Goal: Information Seeking & Learning: Learn about a topic

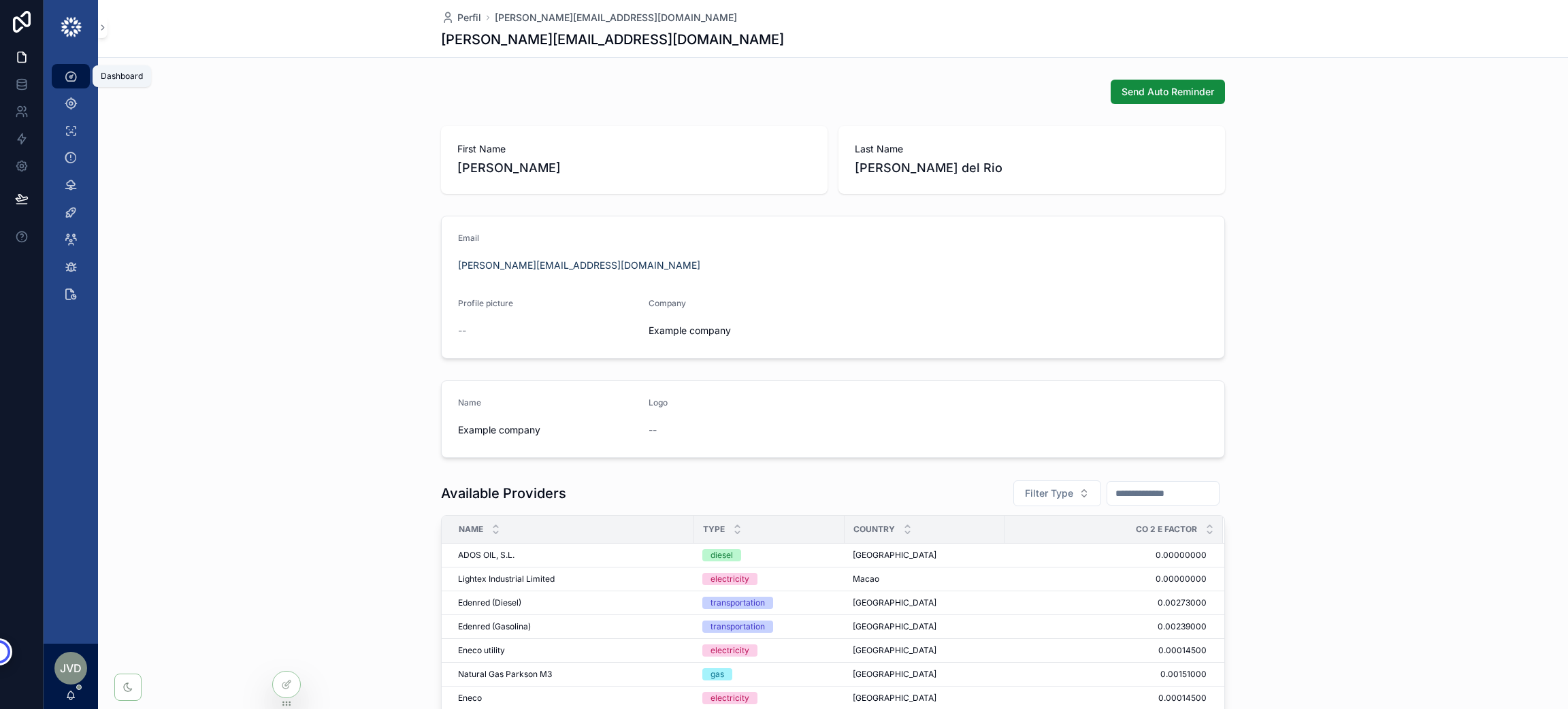
click at [74, 67] on div "Dashboard" at bounding box center [70, 76] width 22 height 22
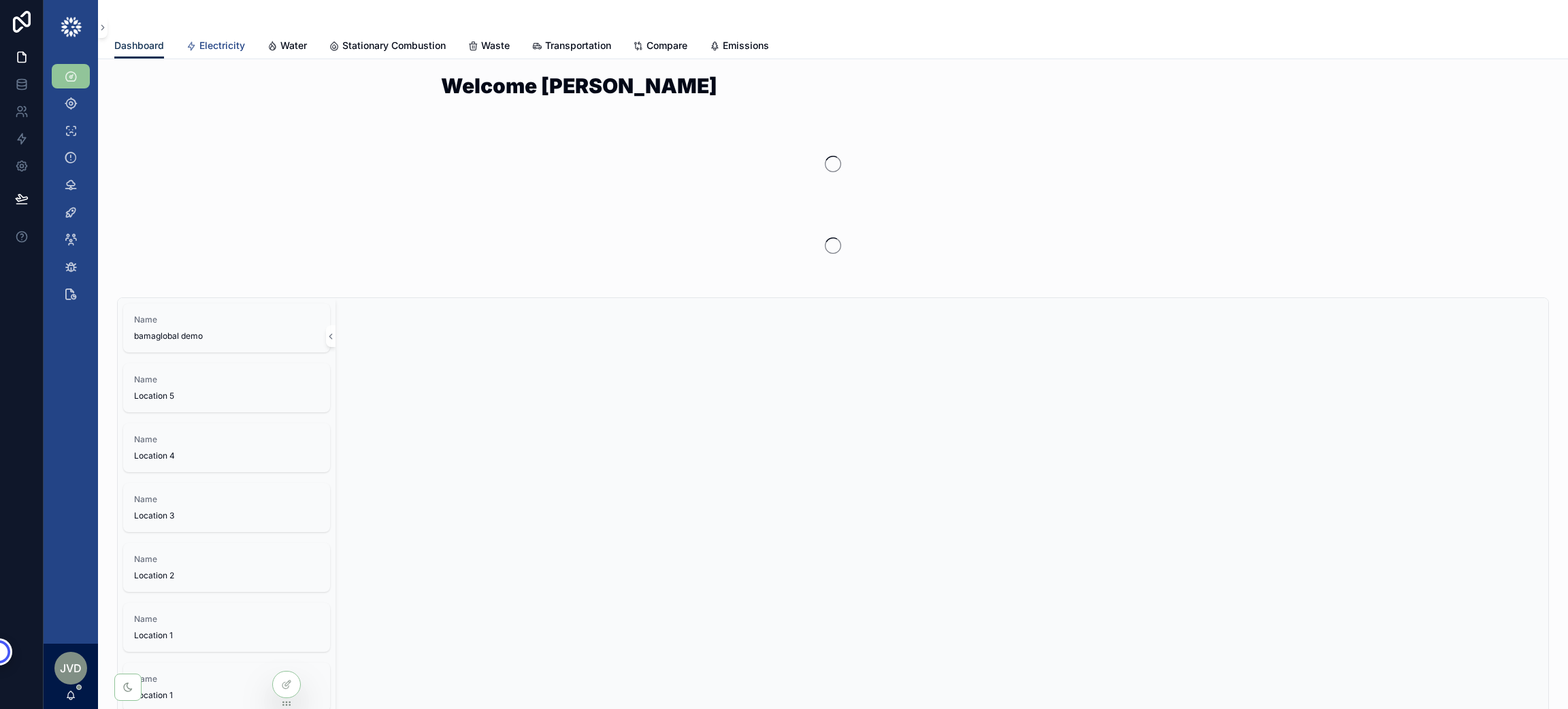
click at [228, 43] on span "Electricity" at bounding box center [222, 46] width 46 height 13
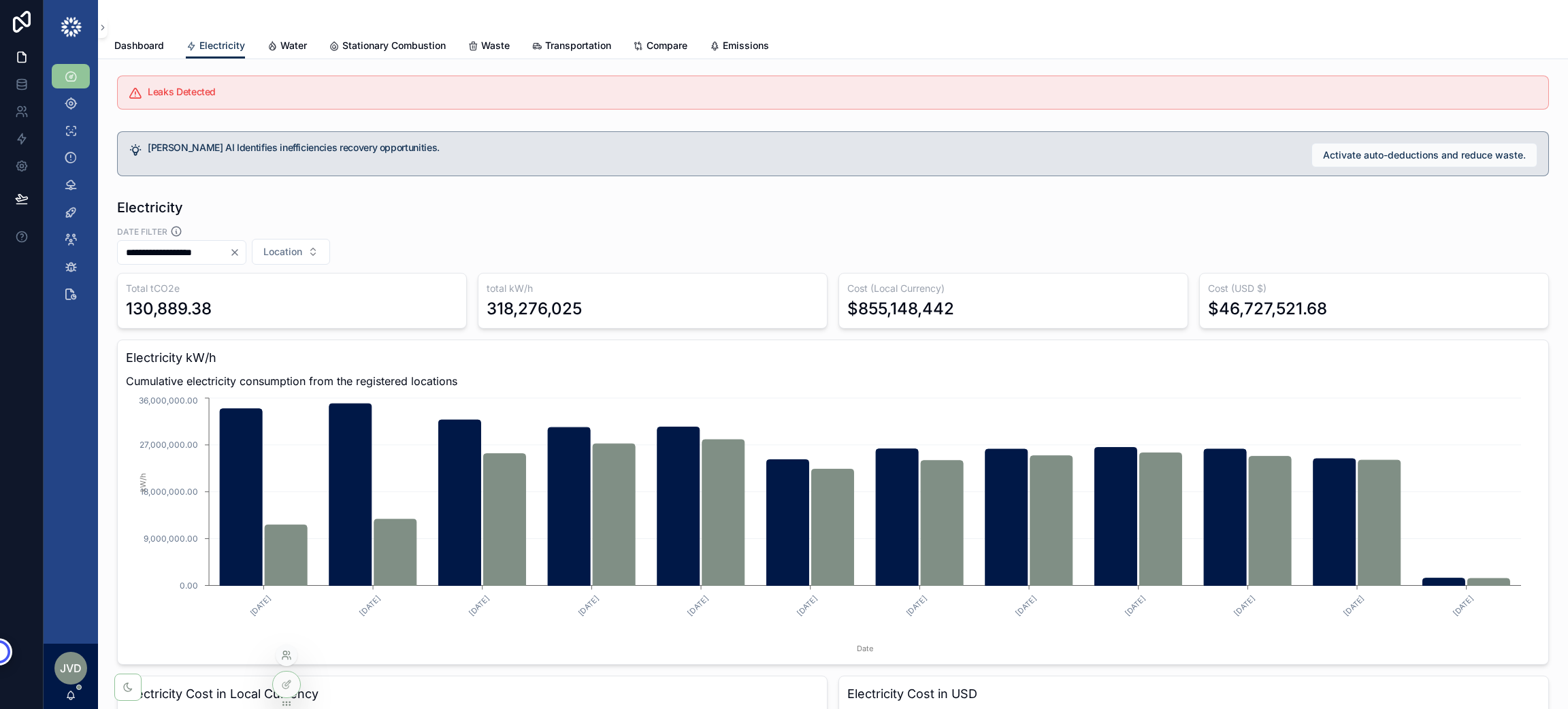
click at [287, 650] on icon at bounding box center [286, 655] width 11 height 11
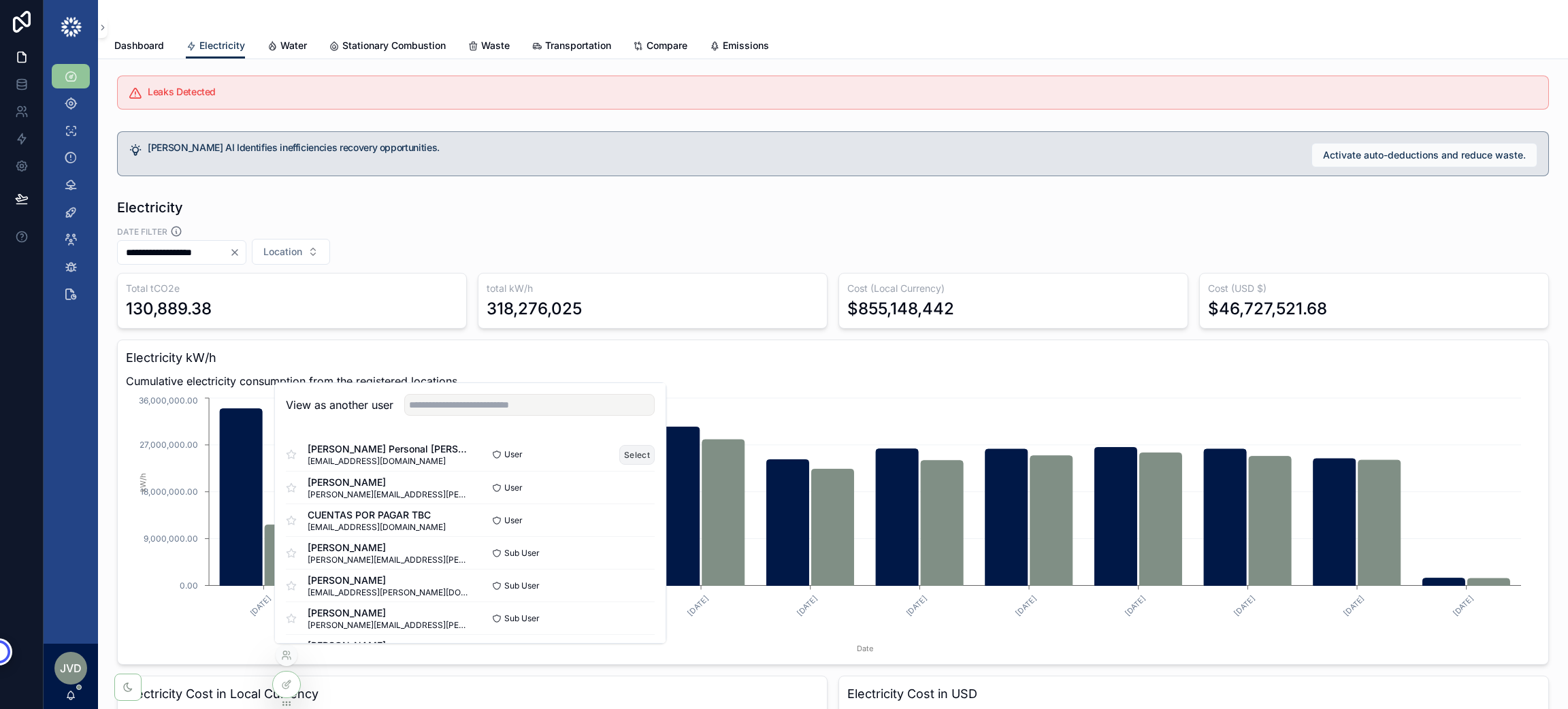
click at [626, 459] on button "Select" at bounding box center [636, 454] width 35 height 19
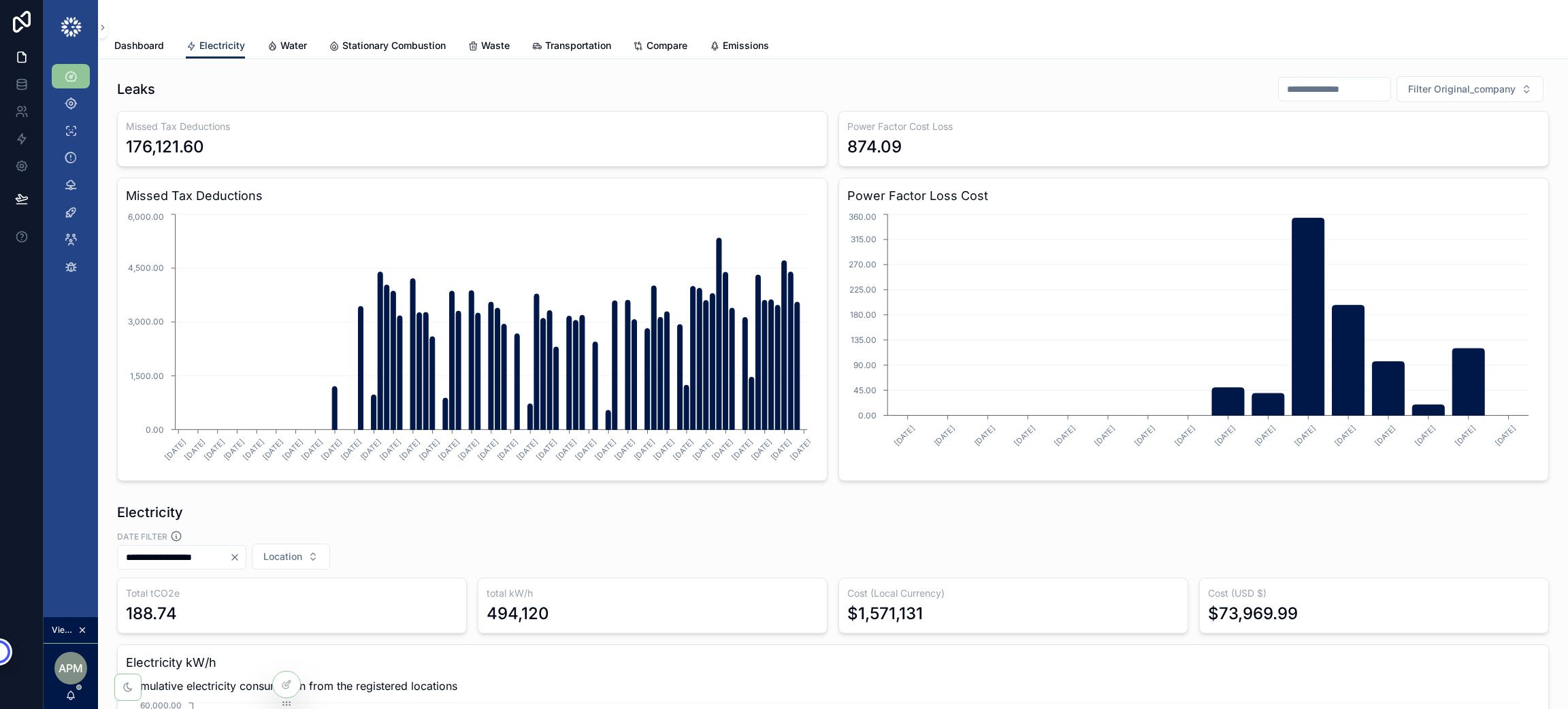
click at [1278, 88] on input "scrollable content" at bounding box center [1334, 88] width 112 height 19
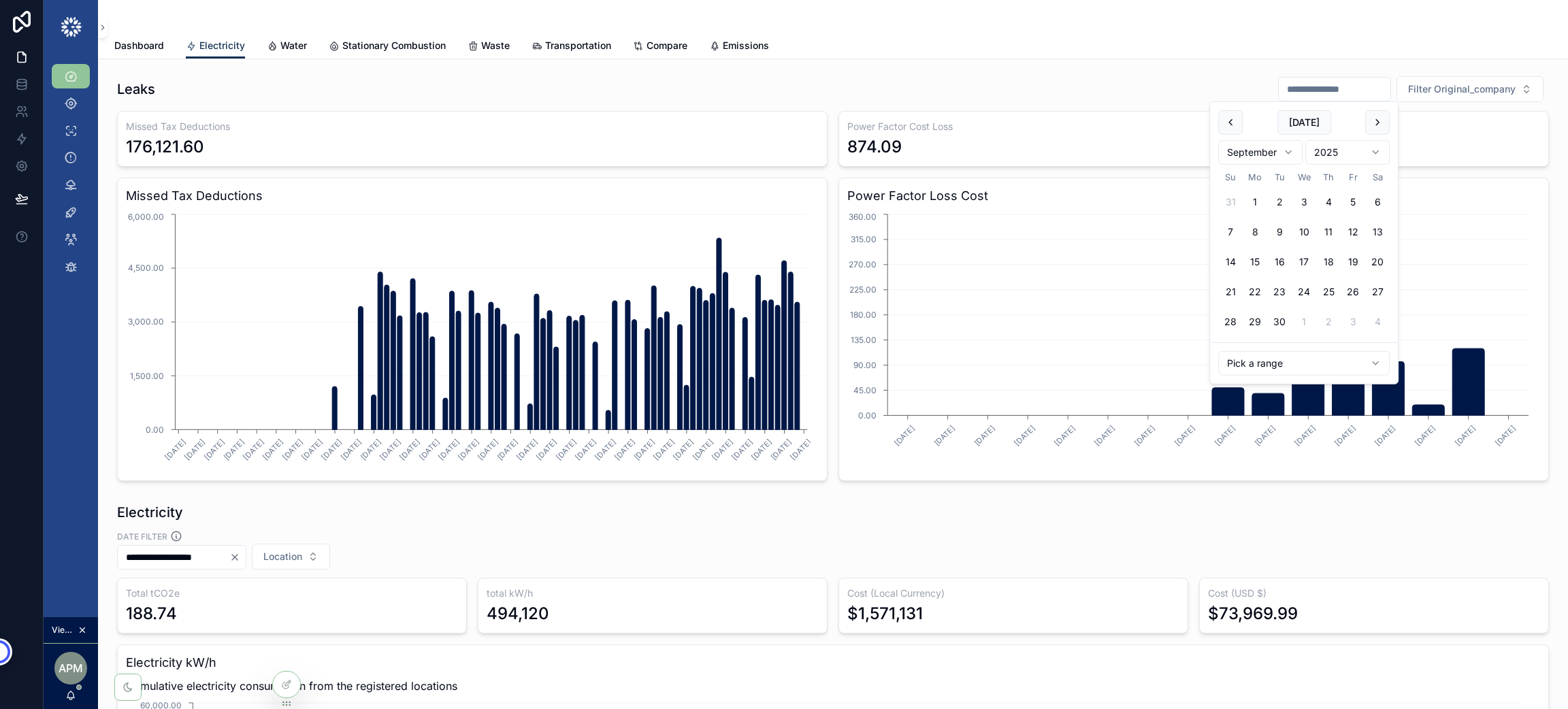
click at [1057, 72] on div "Leaks Filter Original_company Missed Tax Deductions 176,121.60 Power Factor Cos…" at bounding box center [833, 279] width 1448 height 416
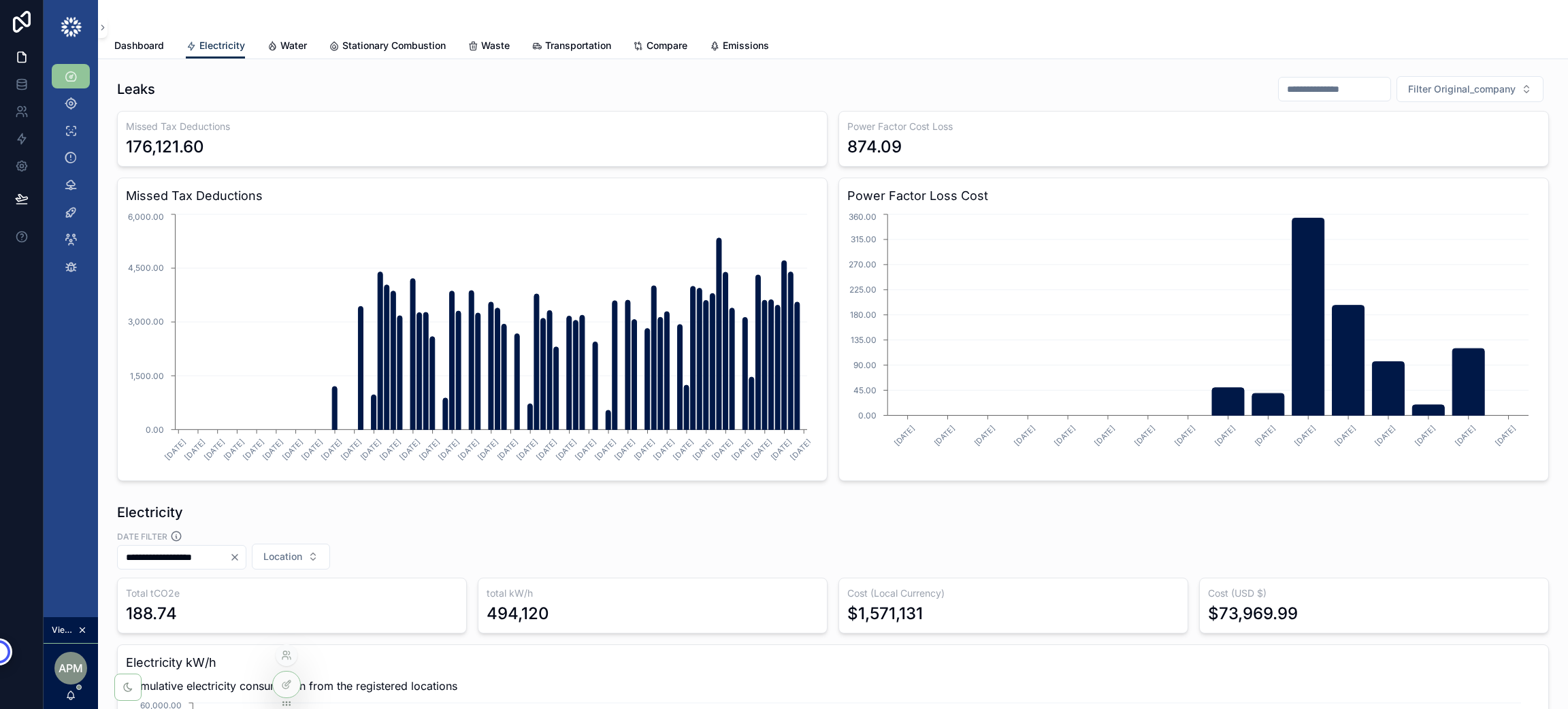
click at [287, 661] on div at bounding box center [286, 655] width 22 height 22
drag, startPoint x: 287, startPoint y: 661, endPoint x: 324, endPoint y: 641, distance: 42.1
click at [237, 503] on div "Electricity" at bounding box center [833, 512] width 1432 height 19
click at [287, 652] on icon at bounding box center [285, 653] width 4 height 4
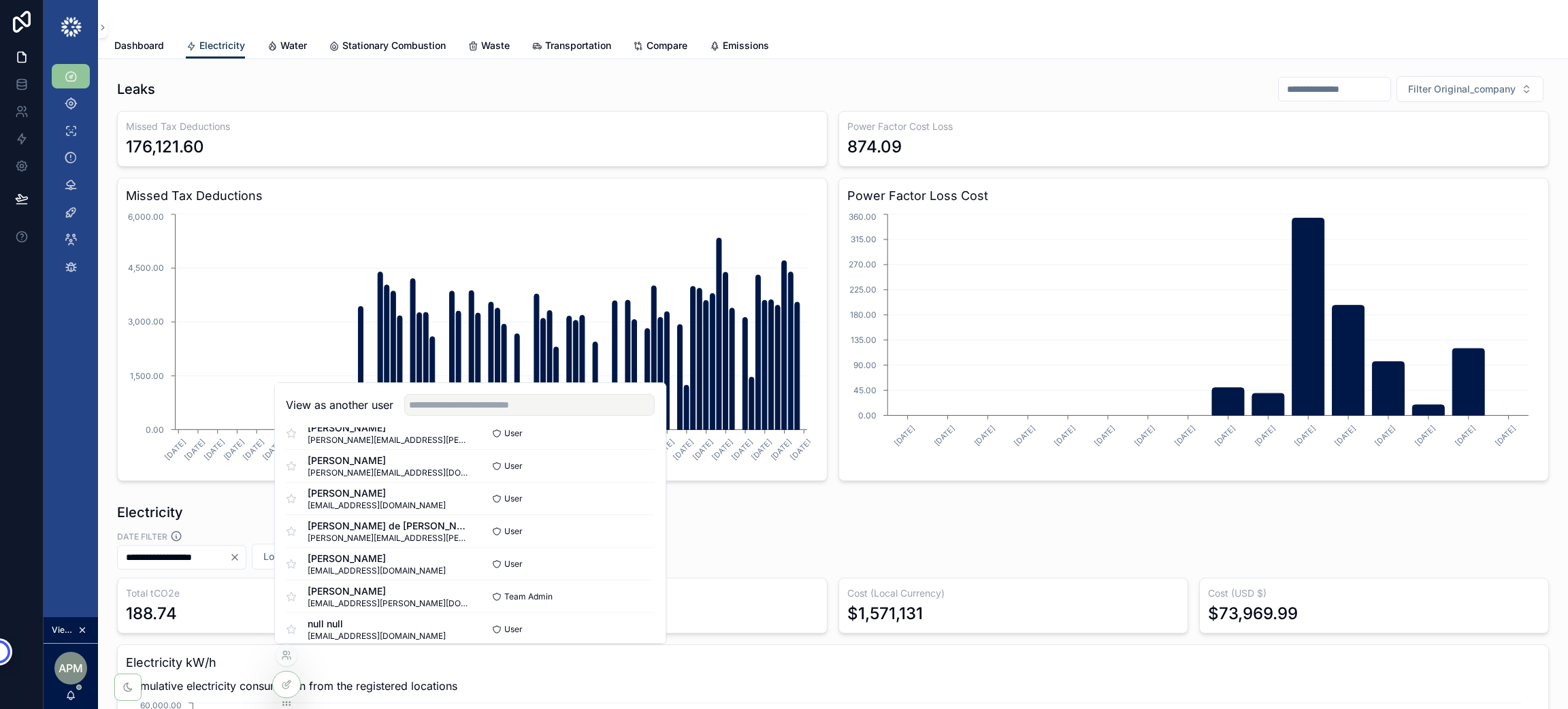
scroll to position [816, 0]
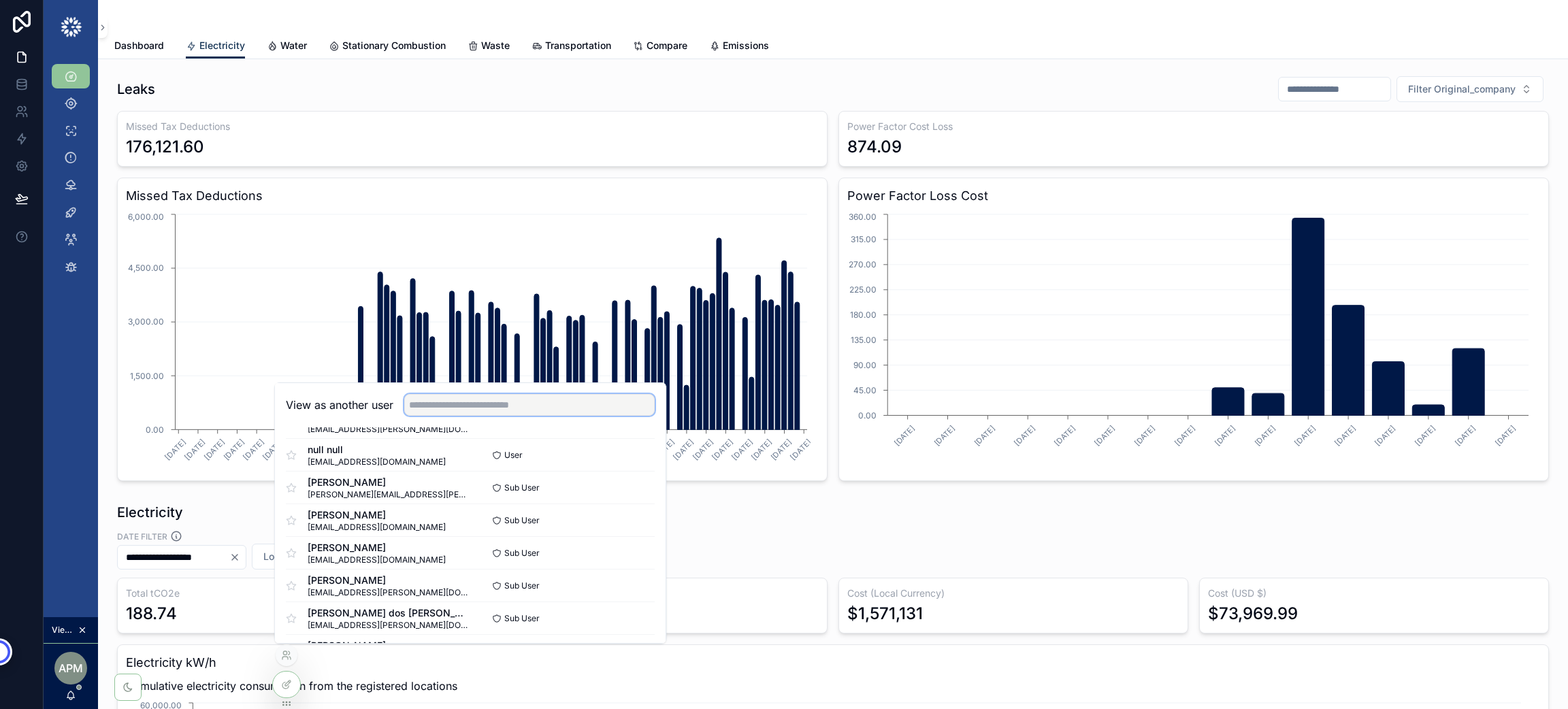
click at [538, 395] on input "text" at bounding box center [529, 404] width 250 height 22
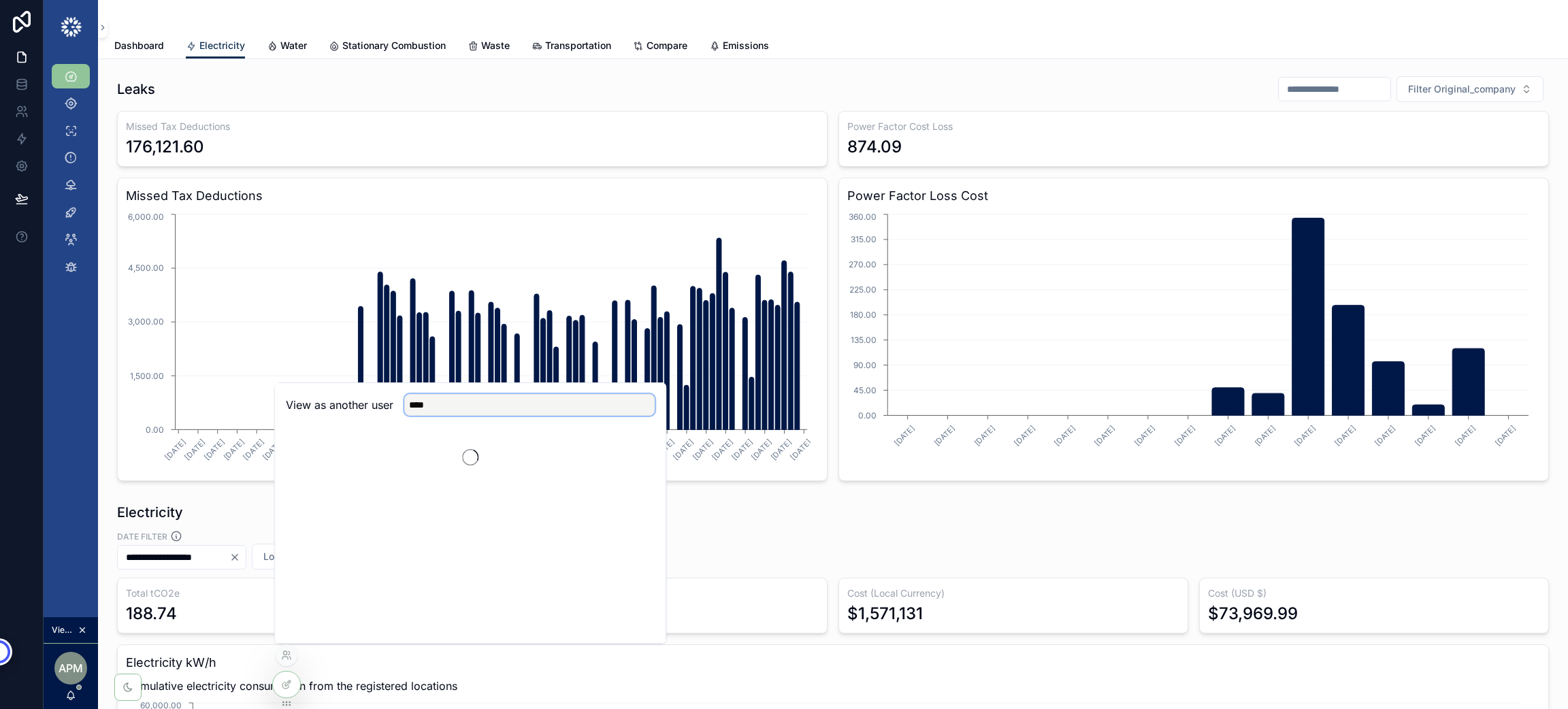
scroll to position [0, 0]
type input "****"
click at [630, 454] on button "Select" at bounding box center [636, 454] width 35 height 19
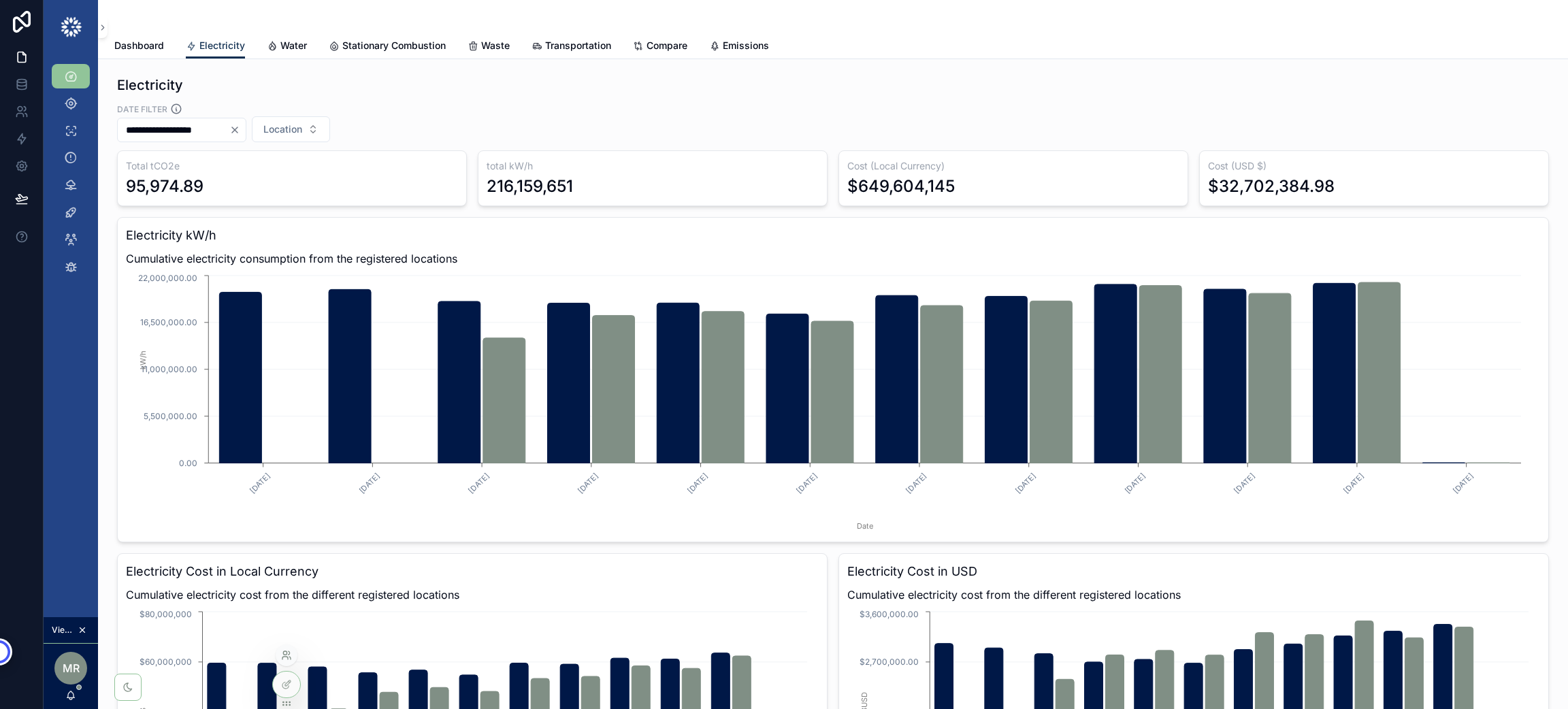
click at [285, 660] on icon at bounding box center [286, 655] width 11 height 11
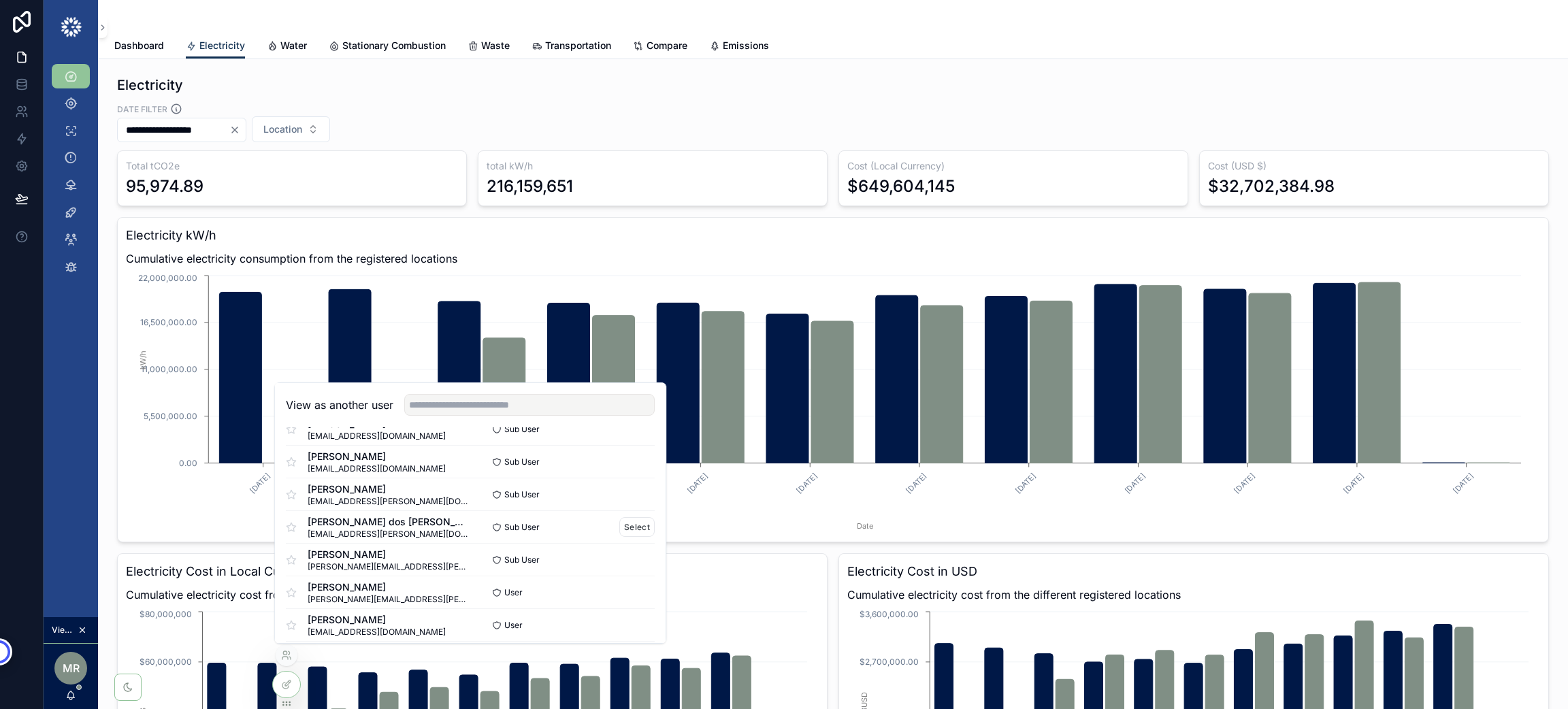
scroll to position [949, 0]
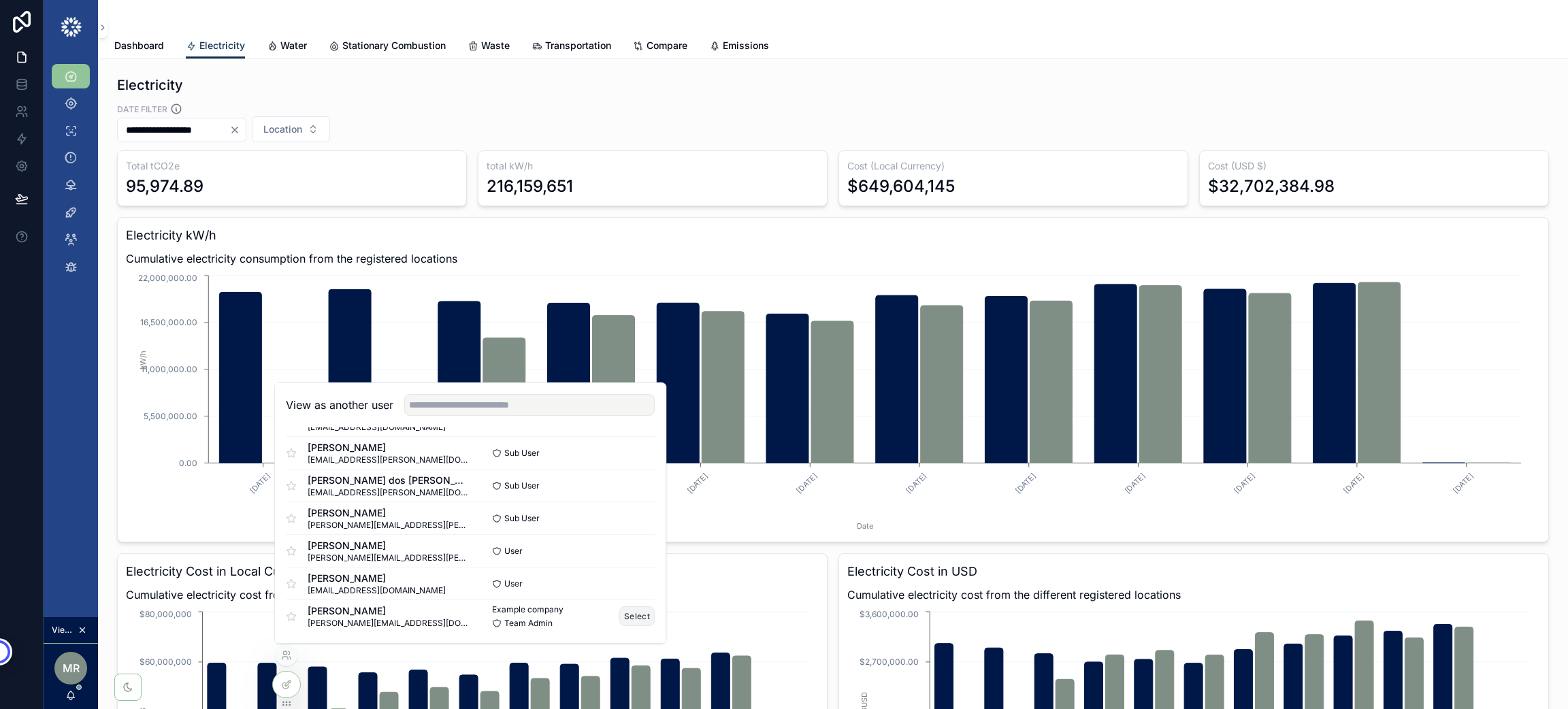
click at [619, 610] on button "Select" at bounding box center [636, 616] width 35 height 19
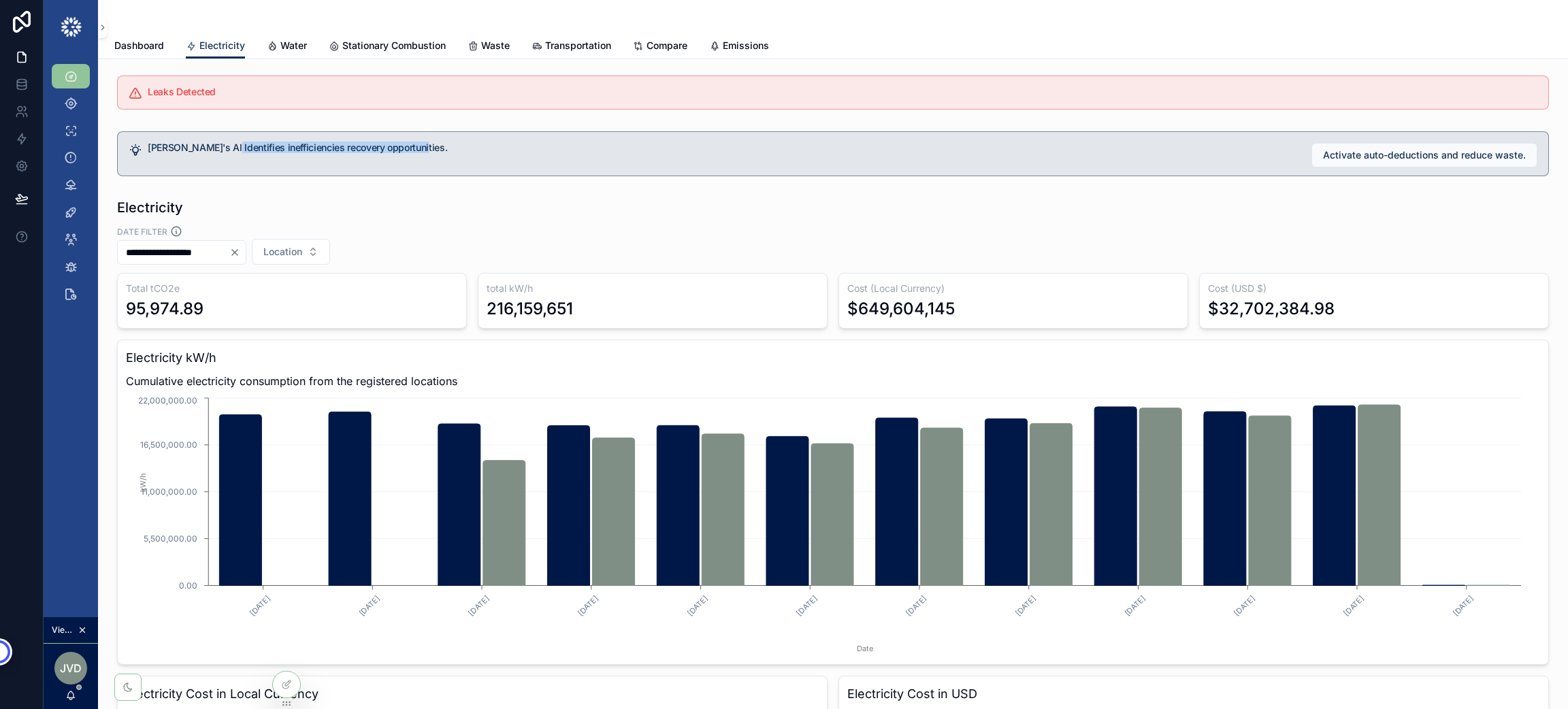
drag, startPoint x: 225, startPoint y: 125, endPoint x: 660, endPoint y: 133, distance: 435.1
click at [660, 133] on div "Climatta's AI Identifies inefficiencies recovery opportunities. Activate auto-d…" at bounding box center [833, 153] width 1448 height 56
click at [707, 199] on div "Electricity" at bounding box center [833, 207] width 1432 height 19
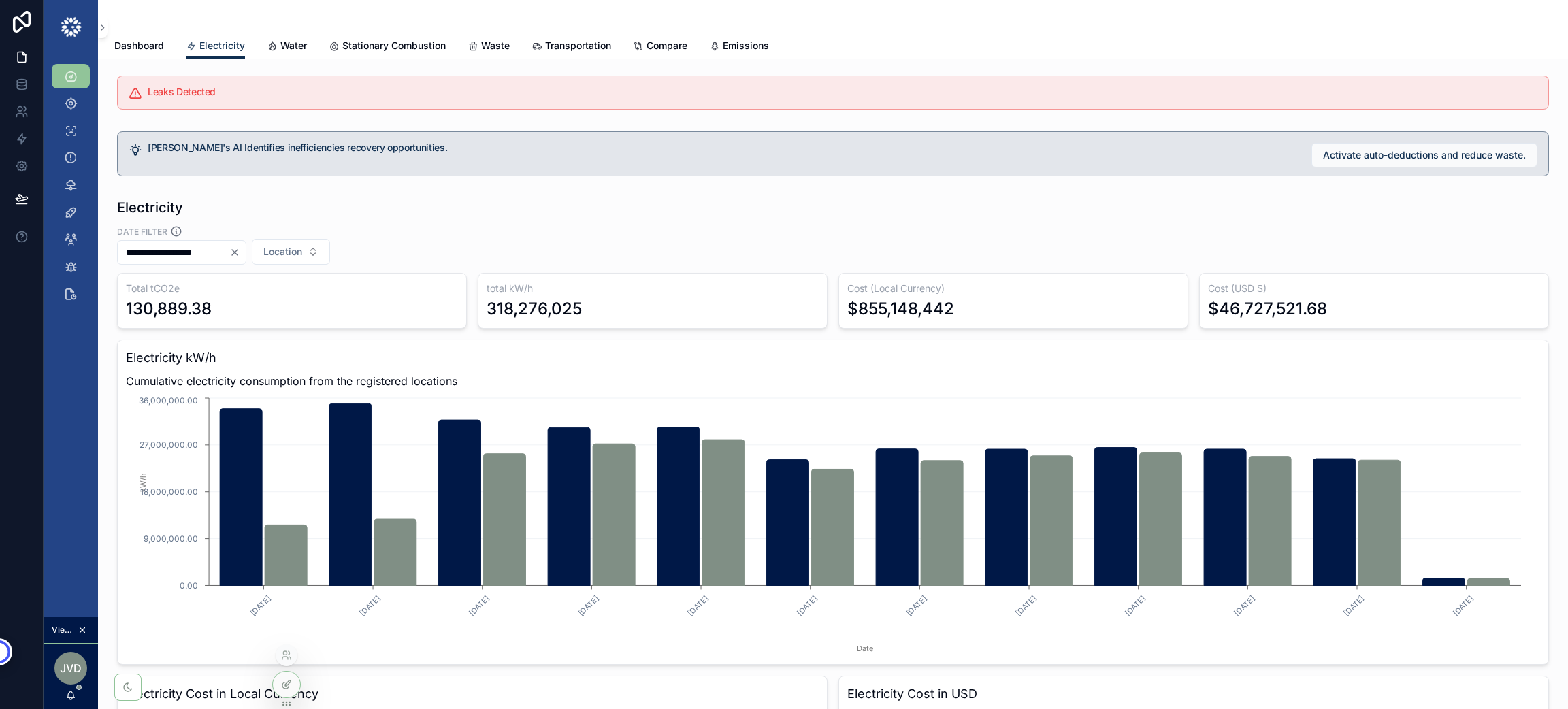
click at [279, 684] on div at bounding box center [286, 684] width 27 height 26
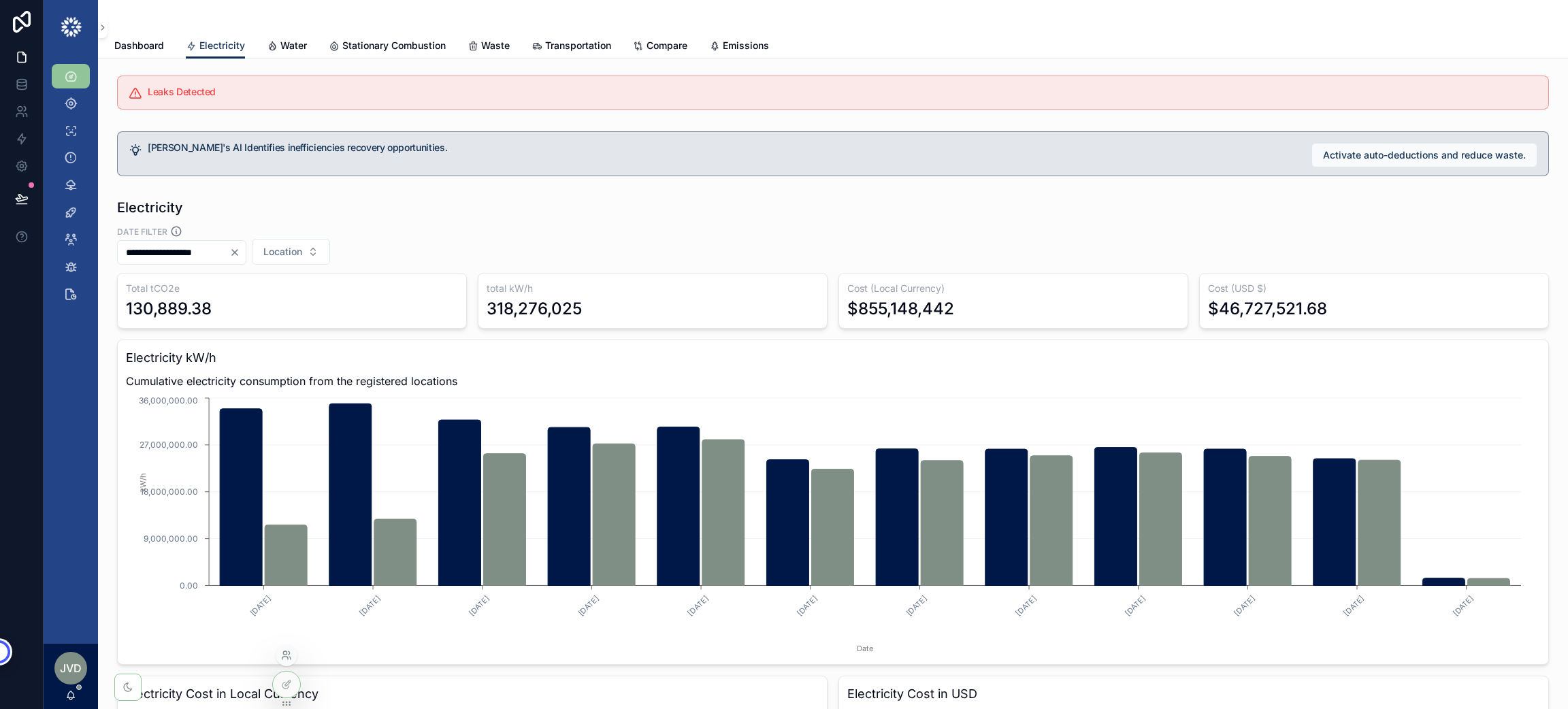
click at [285, 651] on icon at bounding box center [285, 653] width 4 height 4
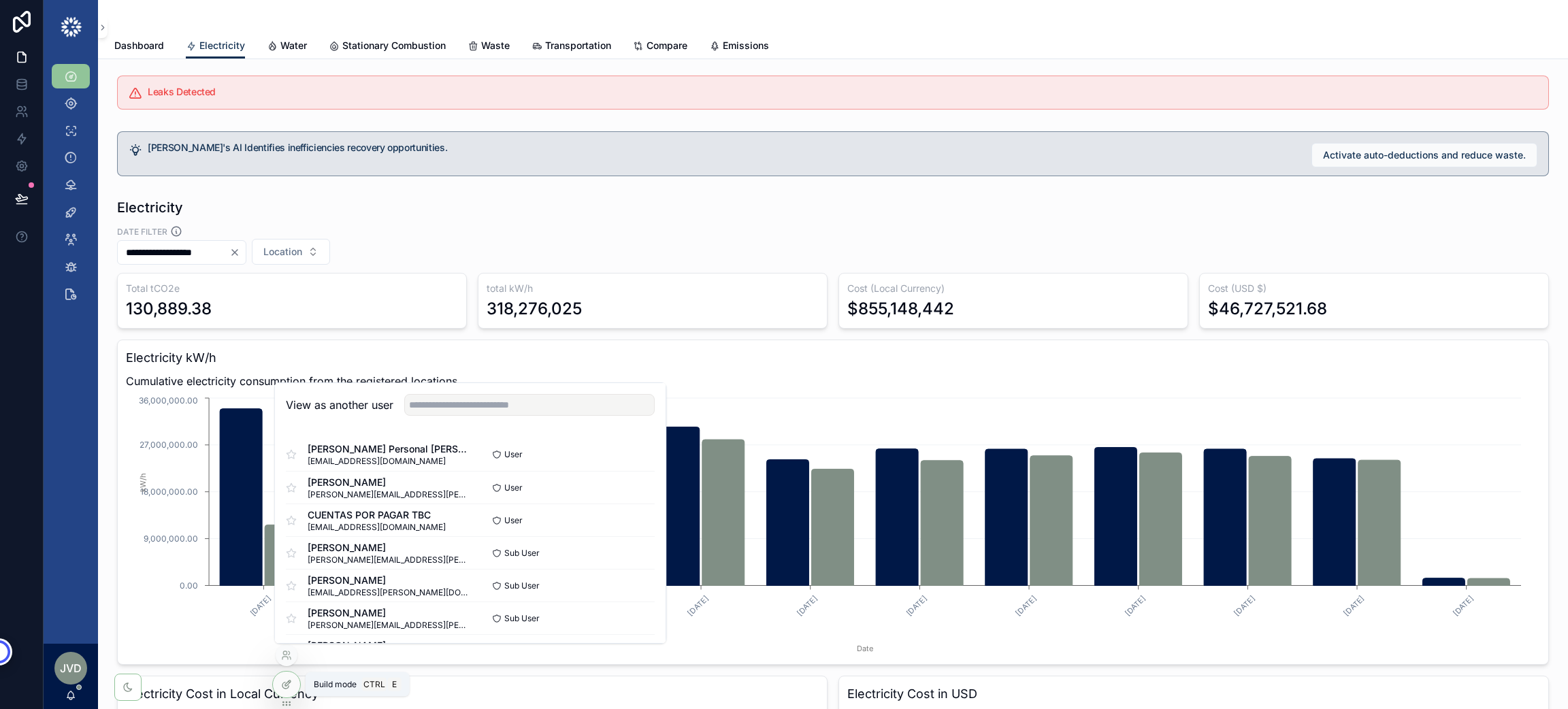
click at [285, 682] on icon at bounding box center [285, 685] width 6 height 6
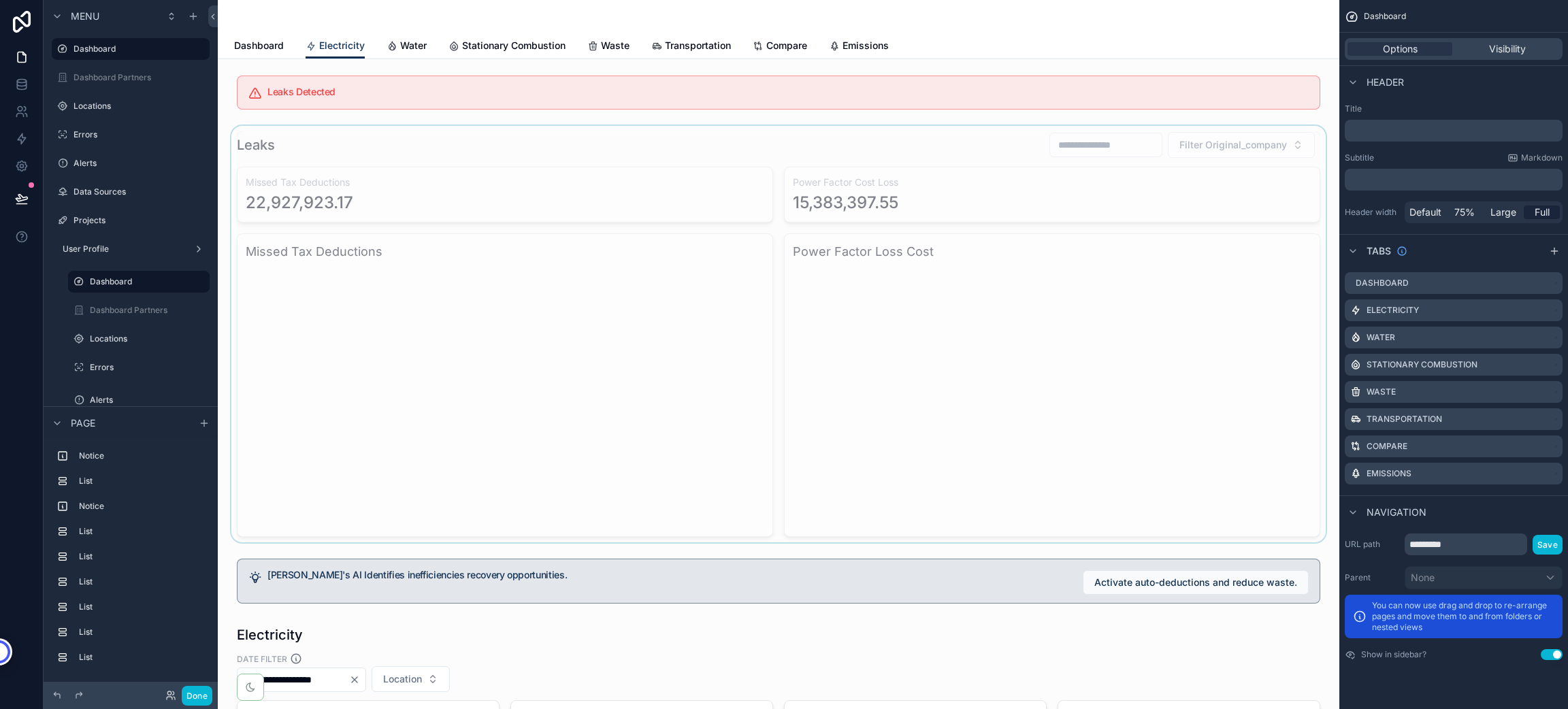
click at [1197, 147] on div "scrollable content" at bounding box center [778, 334] width 1099 height 416
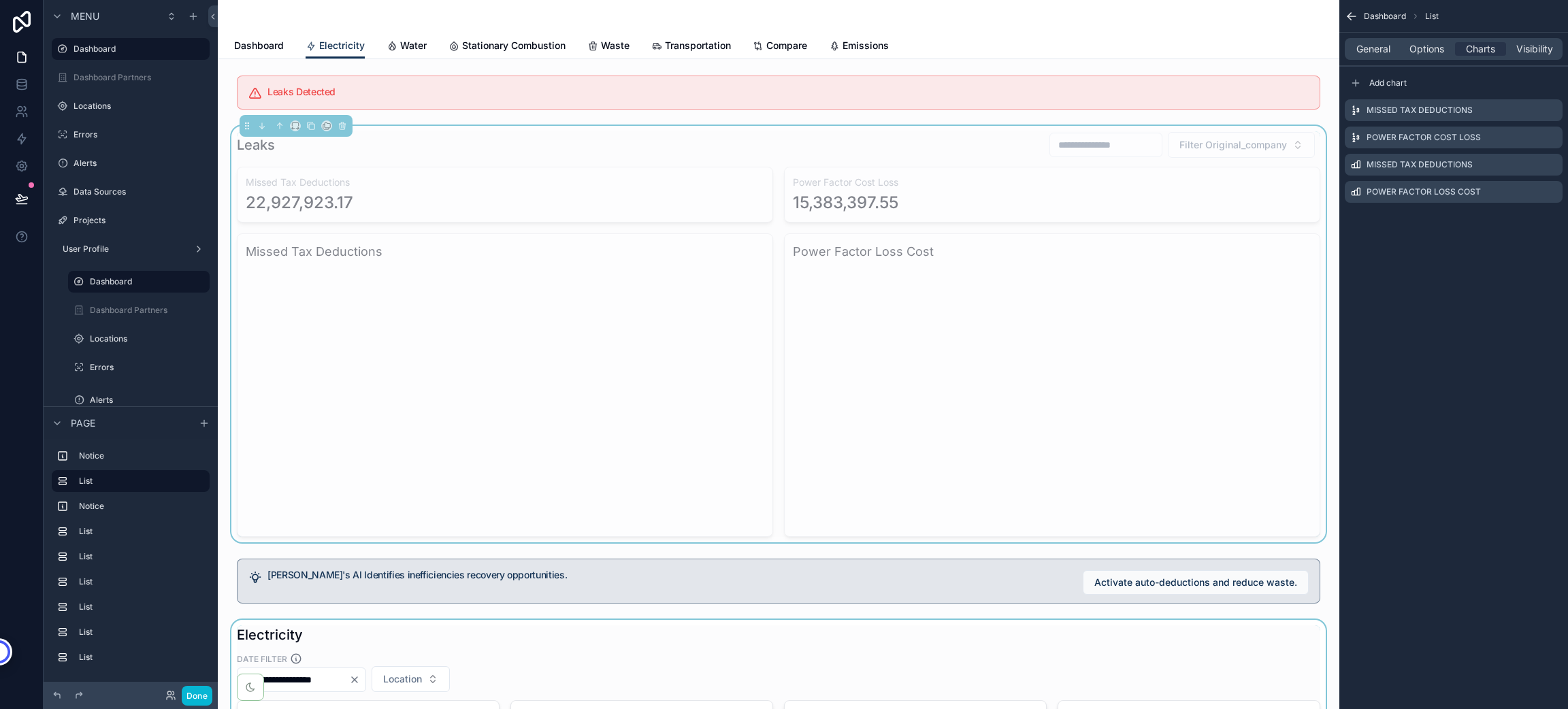
scroll to position [231, 0]
